Goal: Information Seeking & Learning: Learn about a topic

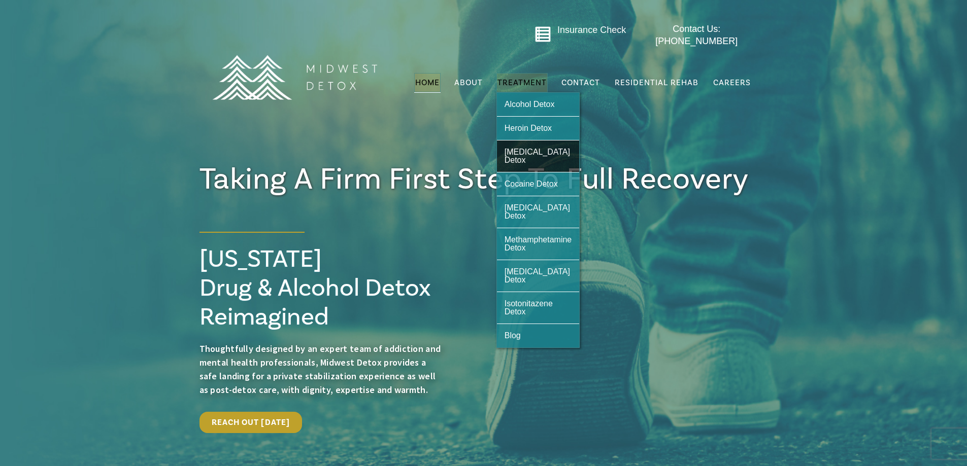
click at [536, 148] on span "[MEDICAL_DATA] Detox" at bounding box center [536, 156] width 65 height 17
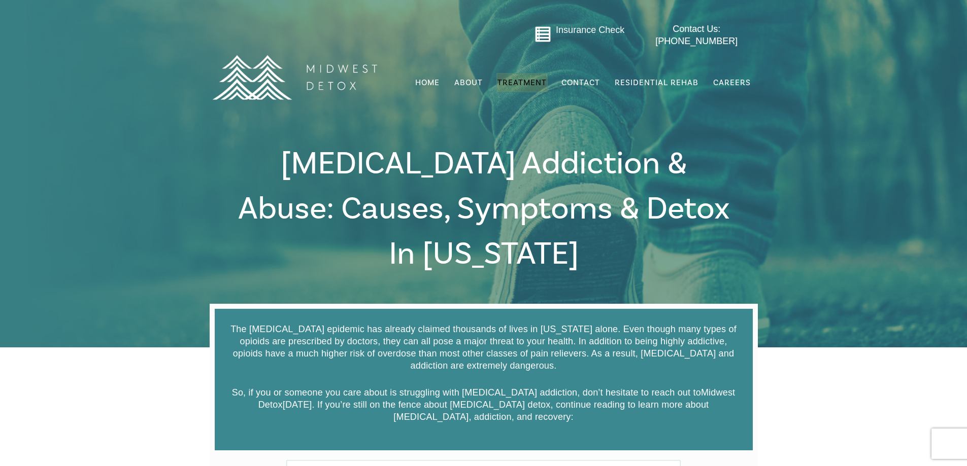
drag, startPoint x: 804, startPoint y: 278, endPoint x: 802, endPoint y: 81, distance: 196.9
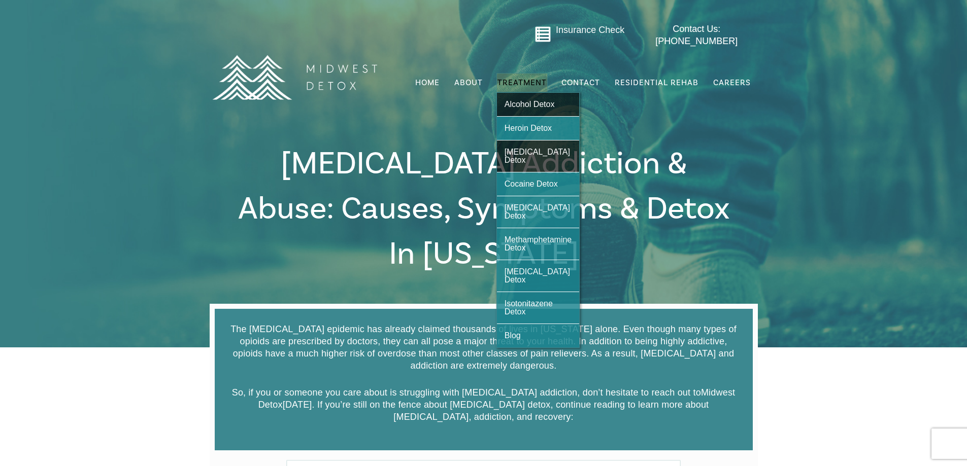
click at [543, 100] on span "Alcohol Detox" at bounding box center [529, 104] width 50 height 9
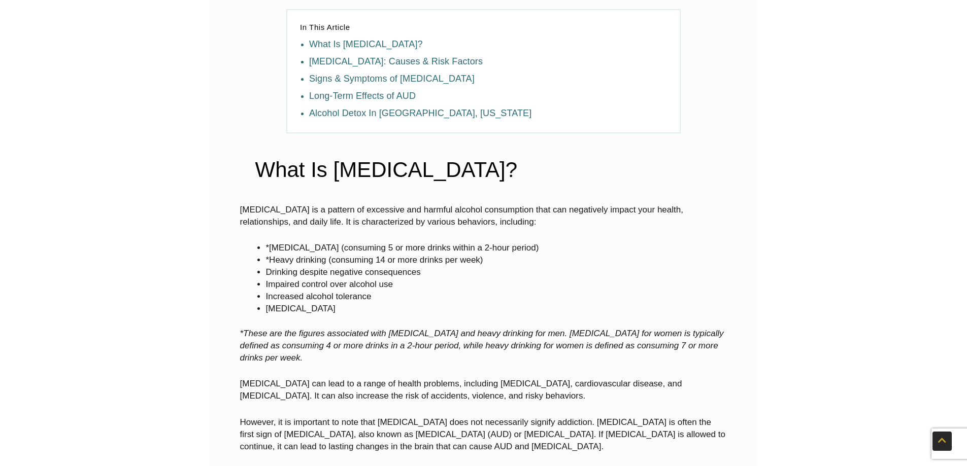
scroll to position [51, 0]
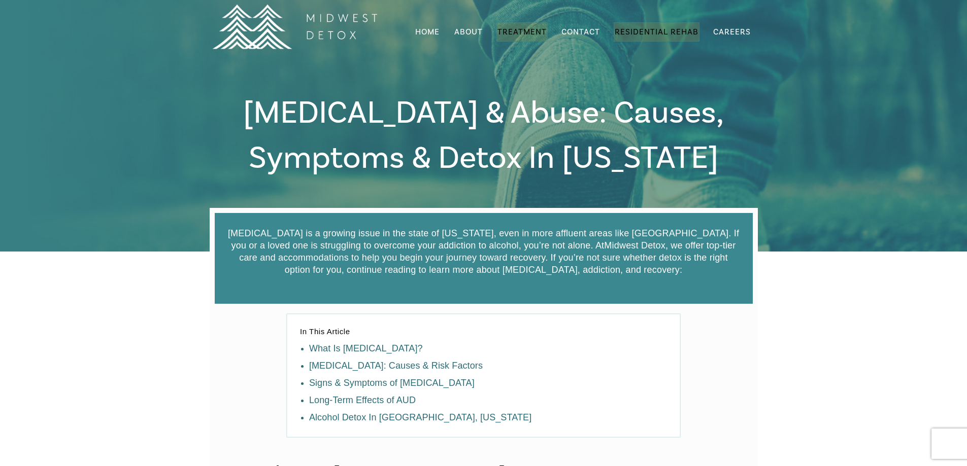
click at [635, 30] on span "Residential Rehab" at bounding box center [656, 32] width 84 height 10
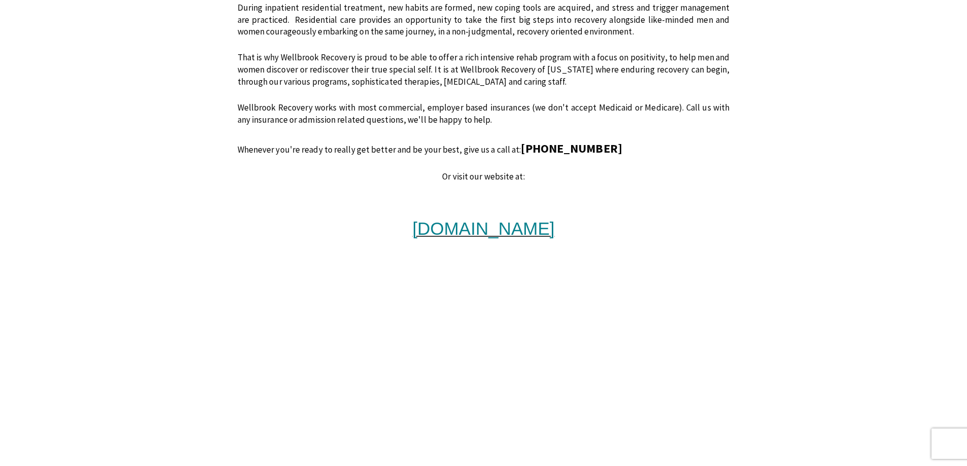
scroll to position [812, 0]
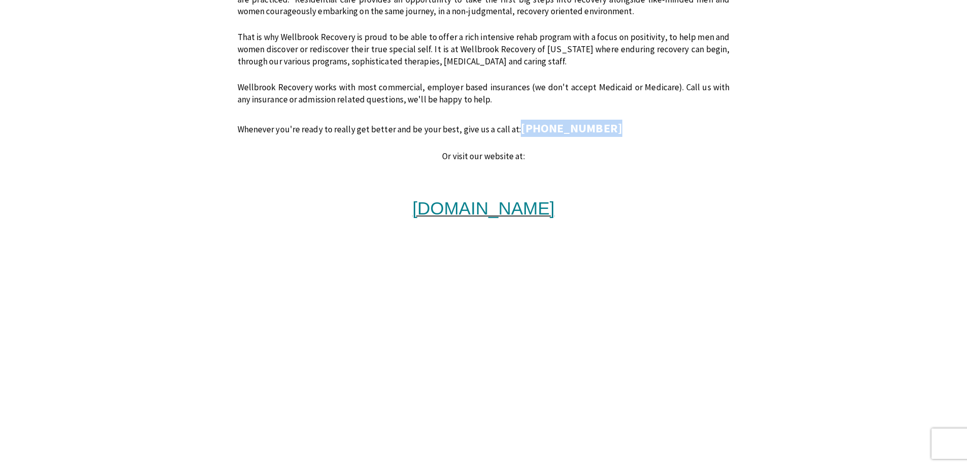
drag, startPoint x: 606, startPoint y: 129, endPoint x: 513, endPoint y: 127, distance: 93.4
click at [513, 127] on p "Whenever you're ready to really get better and be your best, give us a call at:…" at bounding box center [483, 128] width 492 height 17
click at [277, 217] on h3 "www.wellbrookrecovery.com" at bounding box center [484, 208] width 552 height 21
click at [522, 211] on span "www.wellbrookrecovery.com" at bounding box center [484, 208] width 142 height 20
